Goal: Task Accomplishment & Management: Use online tool/utility

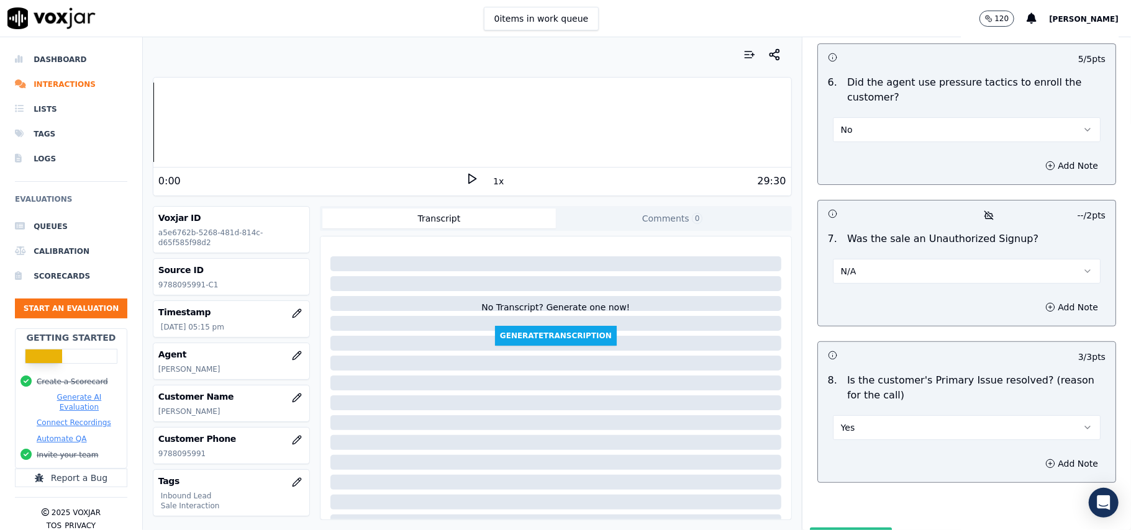
click at [823, 528] on button "Submit Scores" at bounding box center [851, 539] width 83 height 22
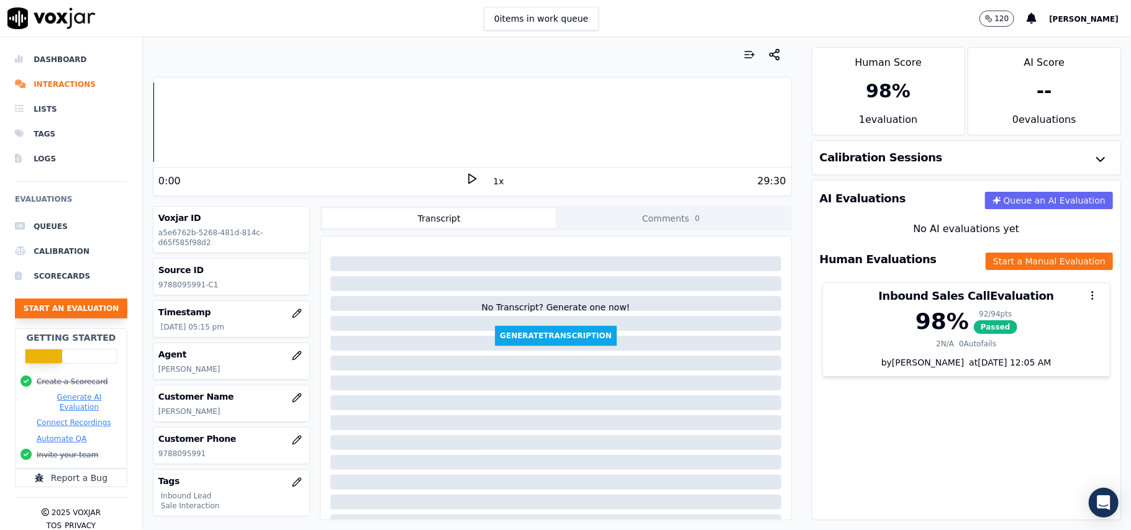
click at [56, 314] on button "Start an Evaluation" at bounding box center [71, 309] width 112 height 20
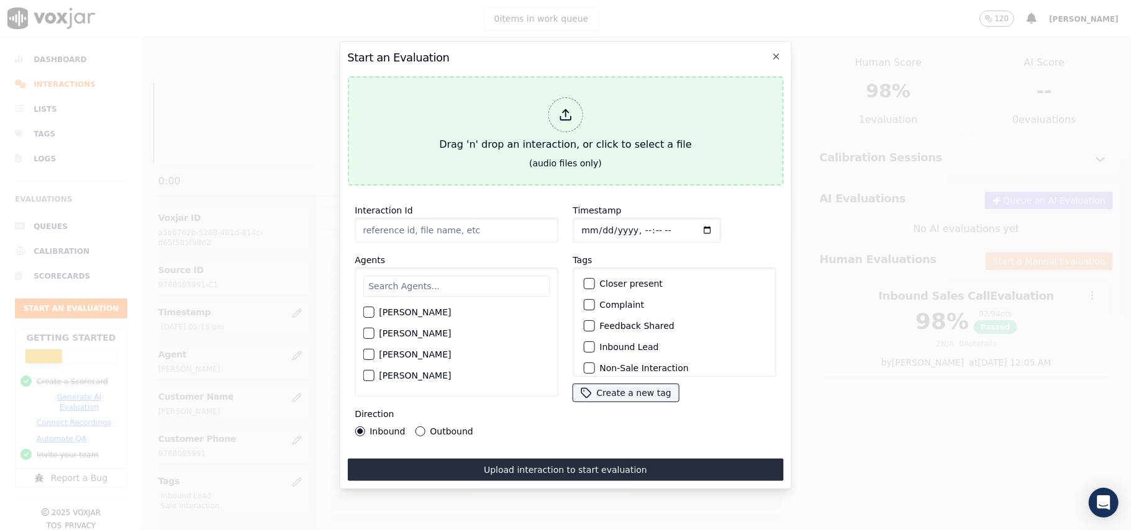
click at [578, 98] on div at bounding box center [565, 115] width 35 height 35
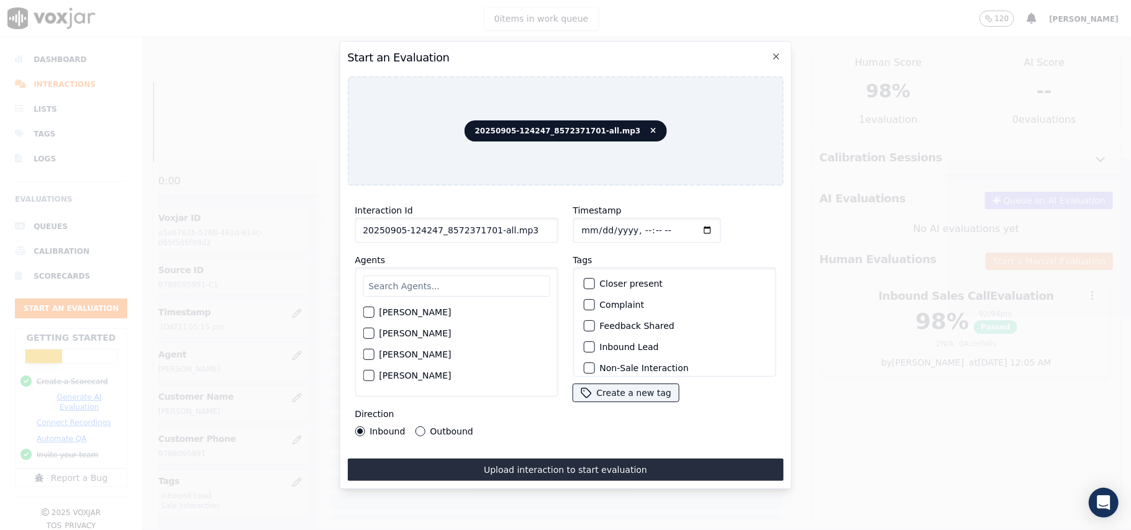
drag, startPoint x: 537, startPoint y: 220, endPoint x: 487, endPoint y: 231, distance: 50.9
click at [487, 231] on input "20250905-124247_8572371701-all.mp3" at bounding box center [456, 230] width 203 height 25
type input "20250905-124247_8572371701-C1"
click at [592, 224] on input "Timestamp" at bounding box center [647, 230] width 148 height 25
type input "[DATE]T18:36"
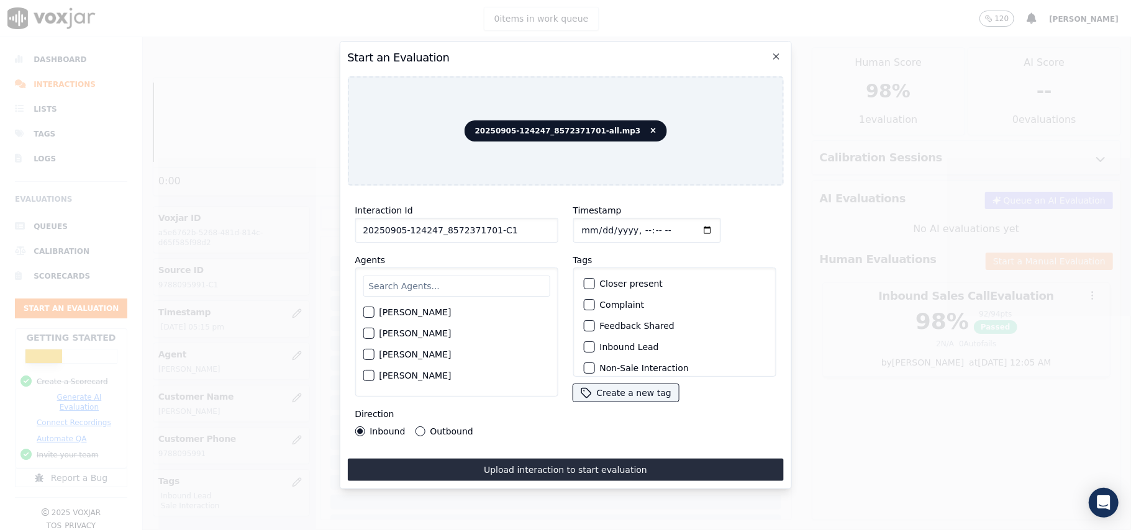
click at [380, 281] on input "text" at bounding box center [456, 286] width 187 height 21
type input "[PERSON_NAME]"
click at [364, 313] on div "button" at bounding box center [367, 316] width 9 height 9
click at [584, 343] on div "button" at bounding box center [588, 347] width 9 height 9
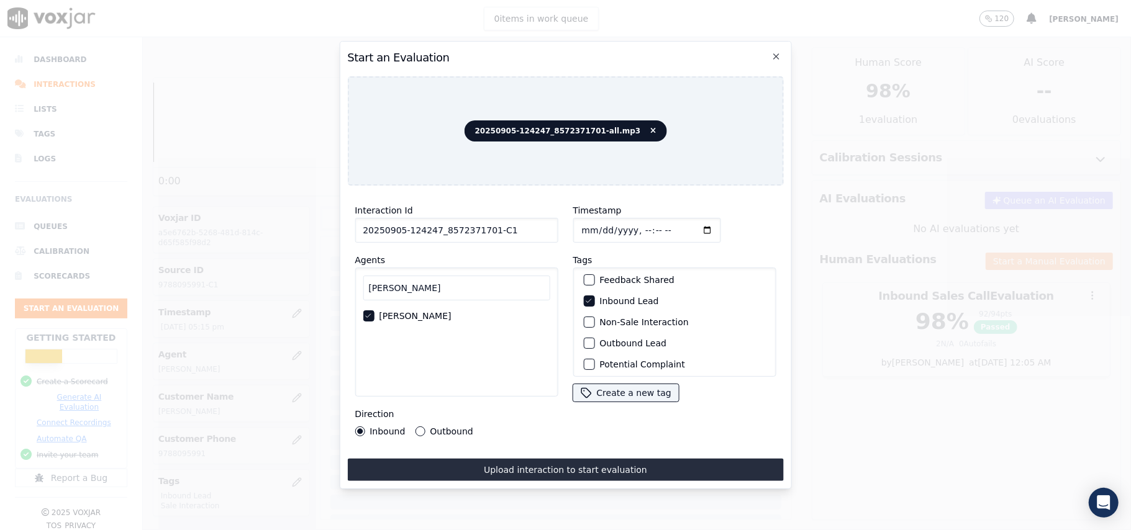
scroll to position [108, 0]
click at [584, 357] on div "button" at bounding box center [588, 361] width 9 height 9
drag, startPoint x: 481, startPoint y: 465, endPoint x: 481, endPoint y: 458, distance: 7.5
click at [481, 462] on button "Upload interaction to start evaluation" at bounding box center [565, 470] width 436 height 22
